Goal: Find specific page/section: Find specific page/section

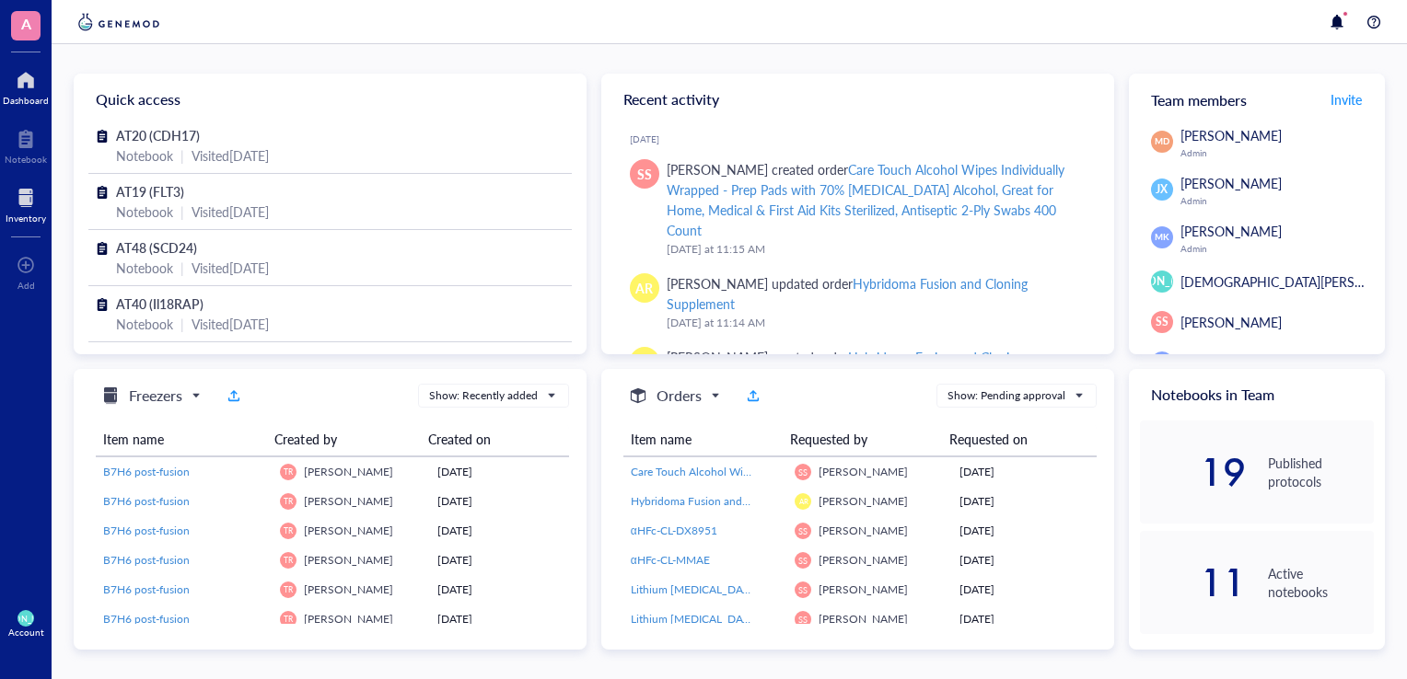
click at [29, 214] on div "Inventory" at bounding box center [26, 218] width 41 height 11
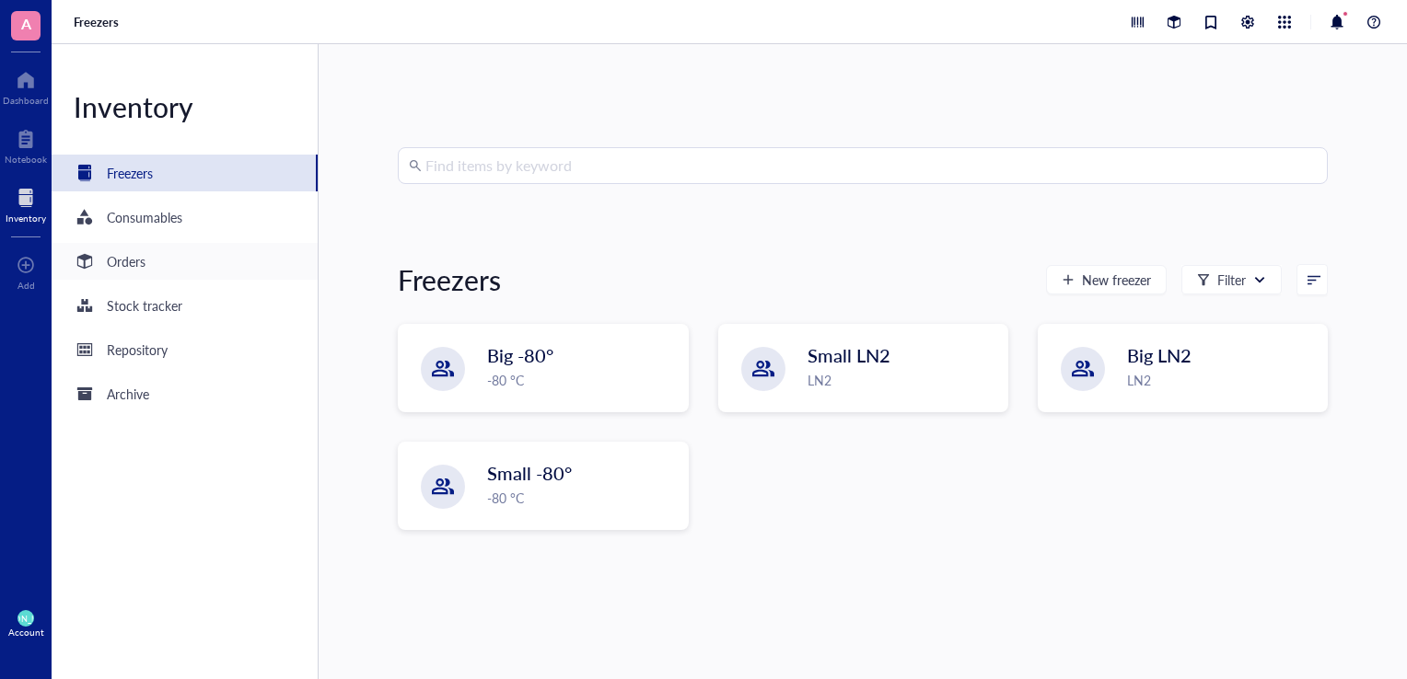
click at [173, 272] on div "Orders" at bounding box center [185, 261] width 266 height 37
